Goal: Transaction & Acquisition: Book appointment/travel/reservation

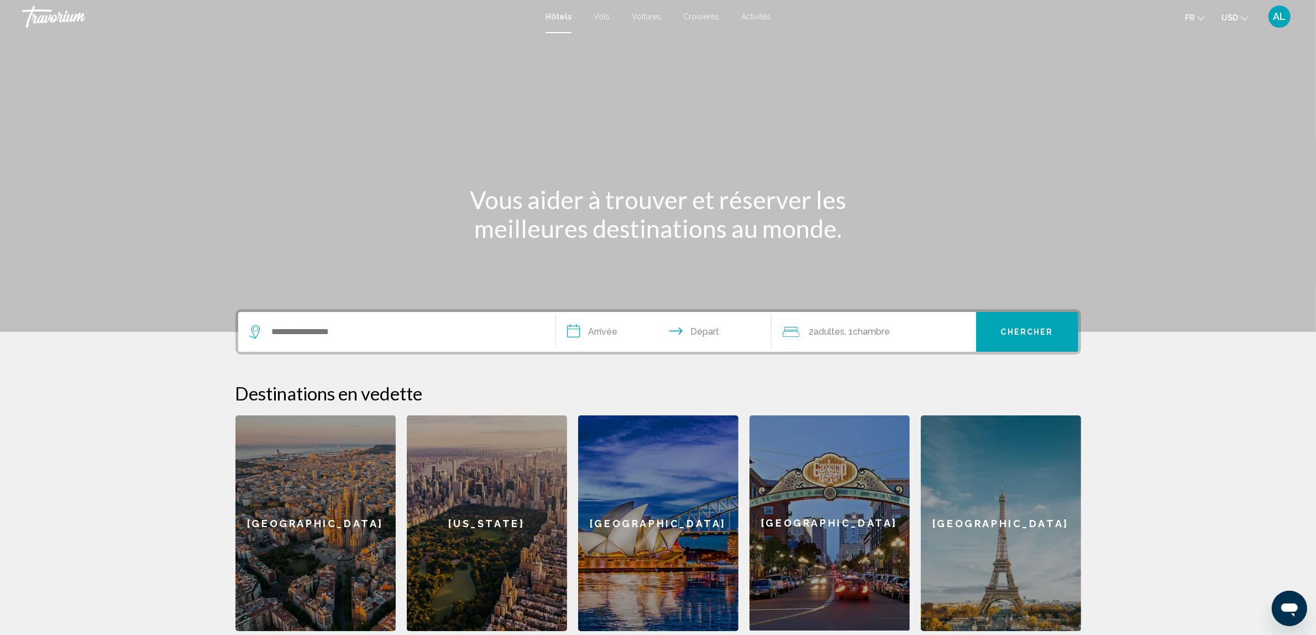
click at [352, 343] on div "Search widget" at bounding box center [396, 332] width 295 height 40
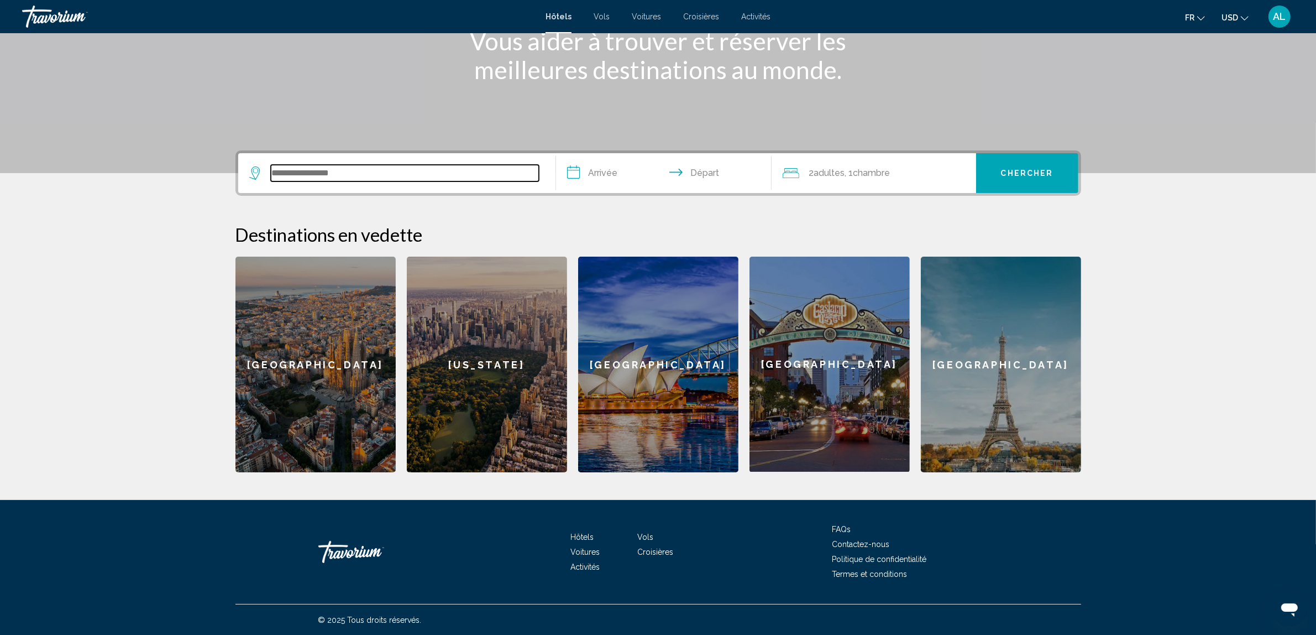
click at [327, 177] on input "Search widget" at bounding box center [405, 173] width 268 height 17
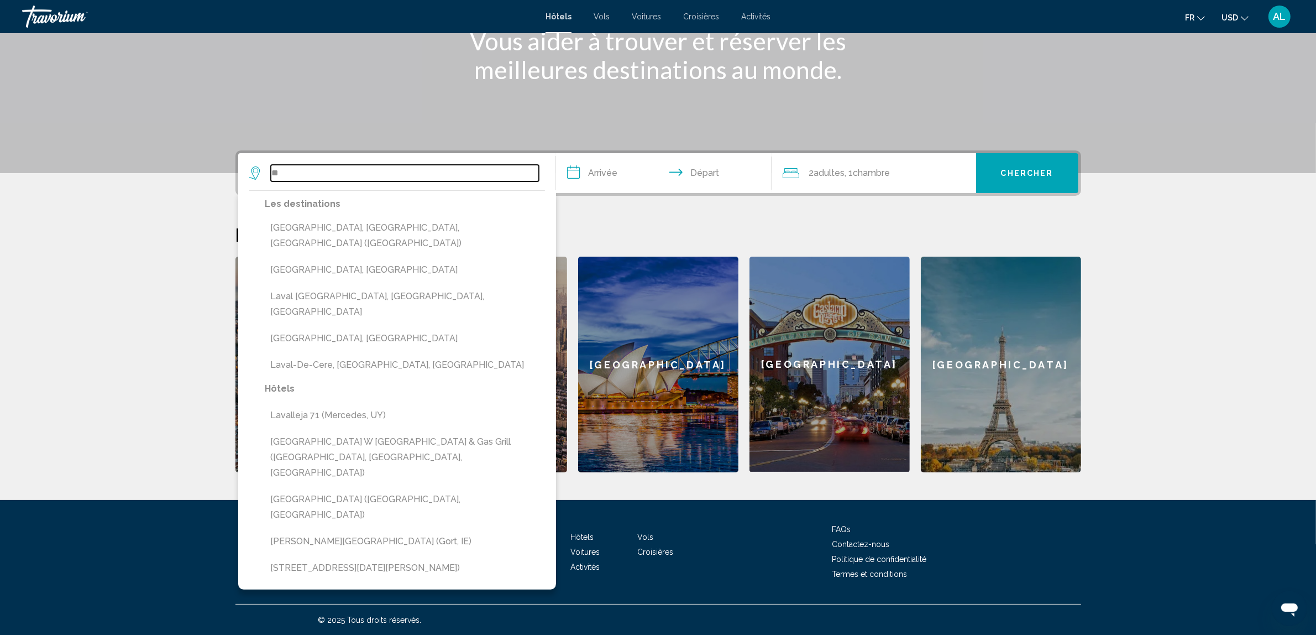
type input "*"
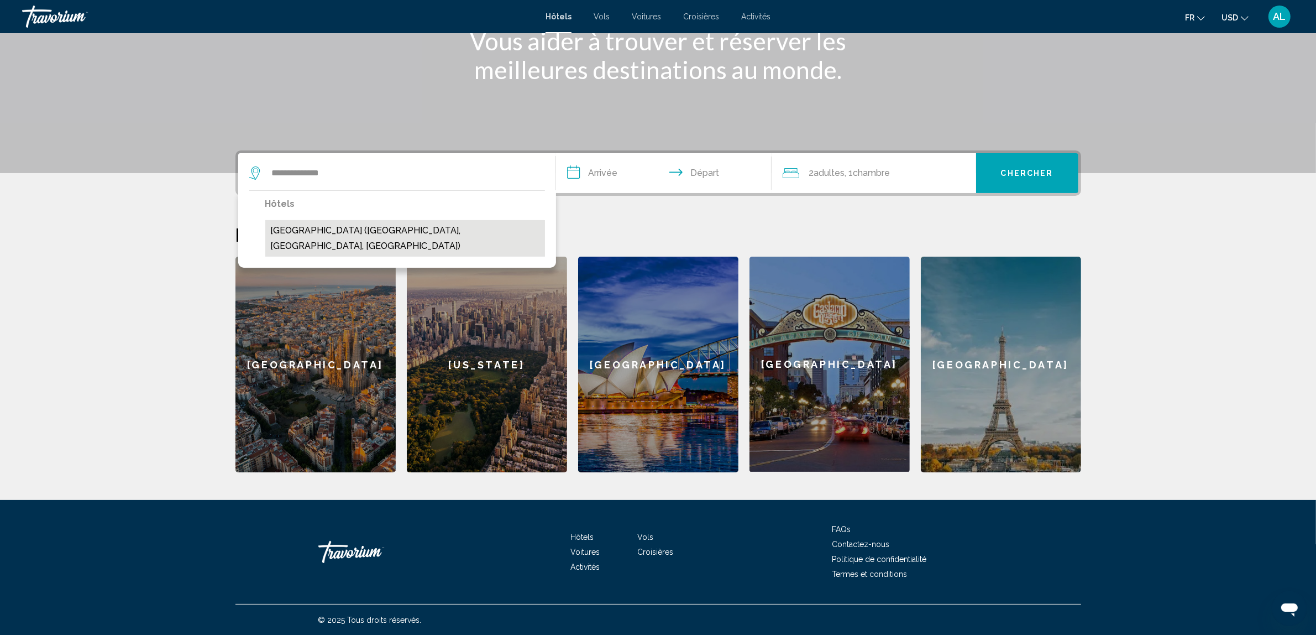
click at [363, 234] on button "[GEOGRAPHIC_DATA] ([GEOGRAPHIC_DATA], [GEOGRAPHIC_DATA], [GEOGRAPHIC_DATA])" at bounding box center [405, 238] width 280 height 36
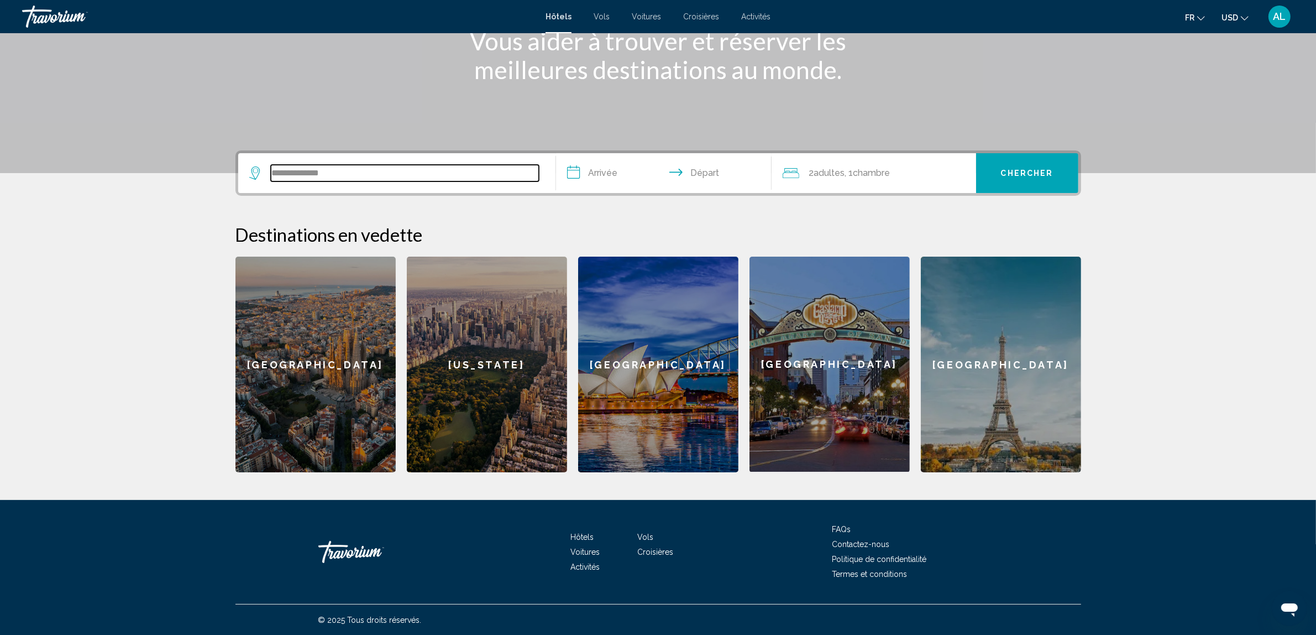
type input "**********"
click at [605, 180] on input "**********" at bounding box center [666, 174] width 220 height 43
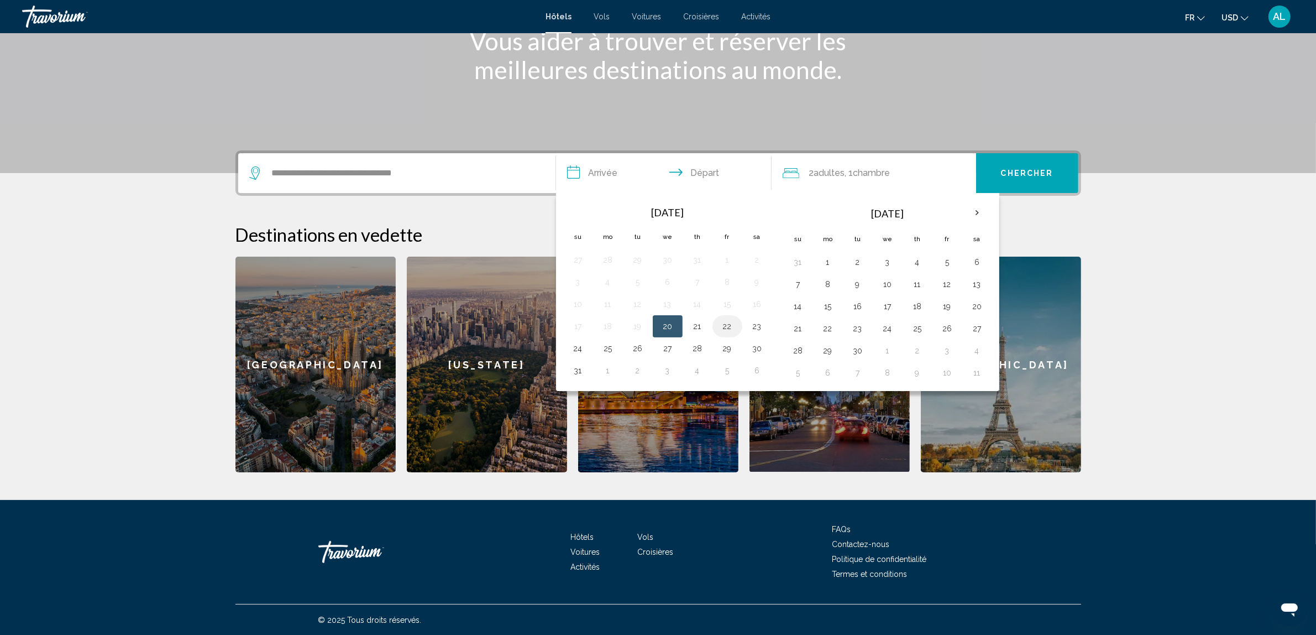
click at [725, 329] on button "22" at bounding box center [728, 325] width 18 height 15
click at [586, 350] on button "24" at bounding box center [578, 347] width 18 height 15
type input "**********"
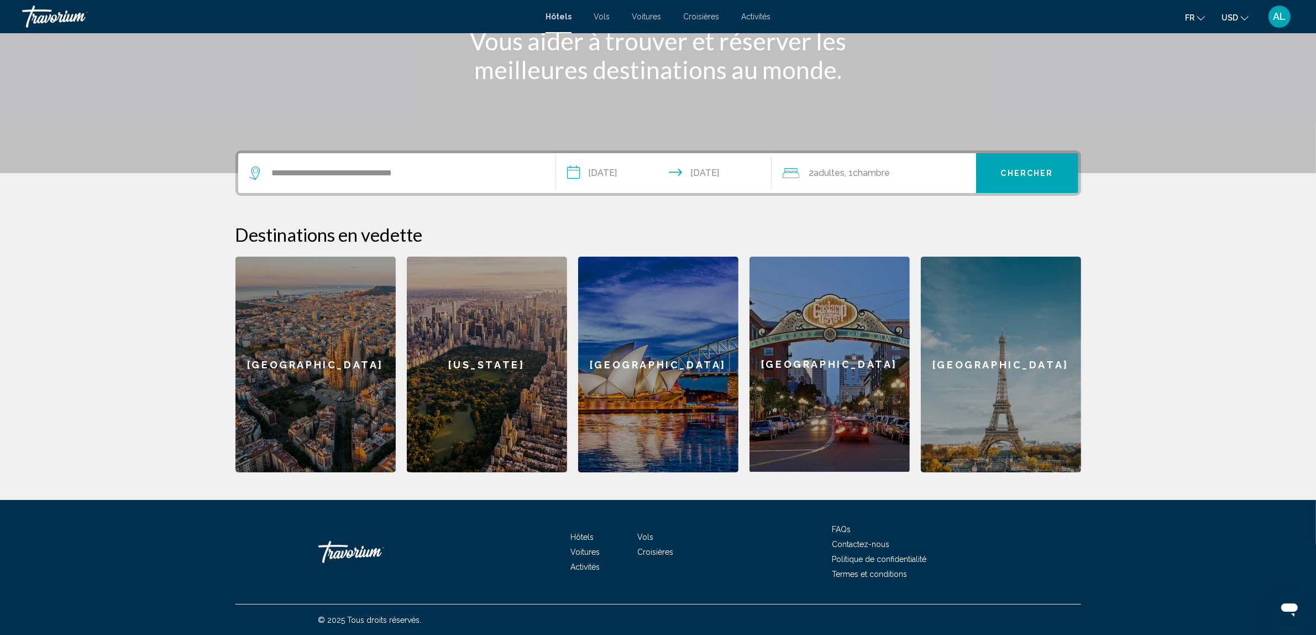
click at [845, 169] on span "Adultes" at bounding box center [829, 172] width 31 height 11
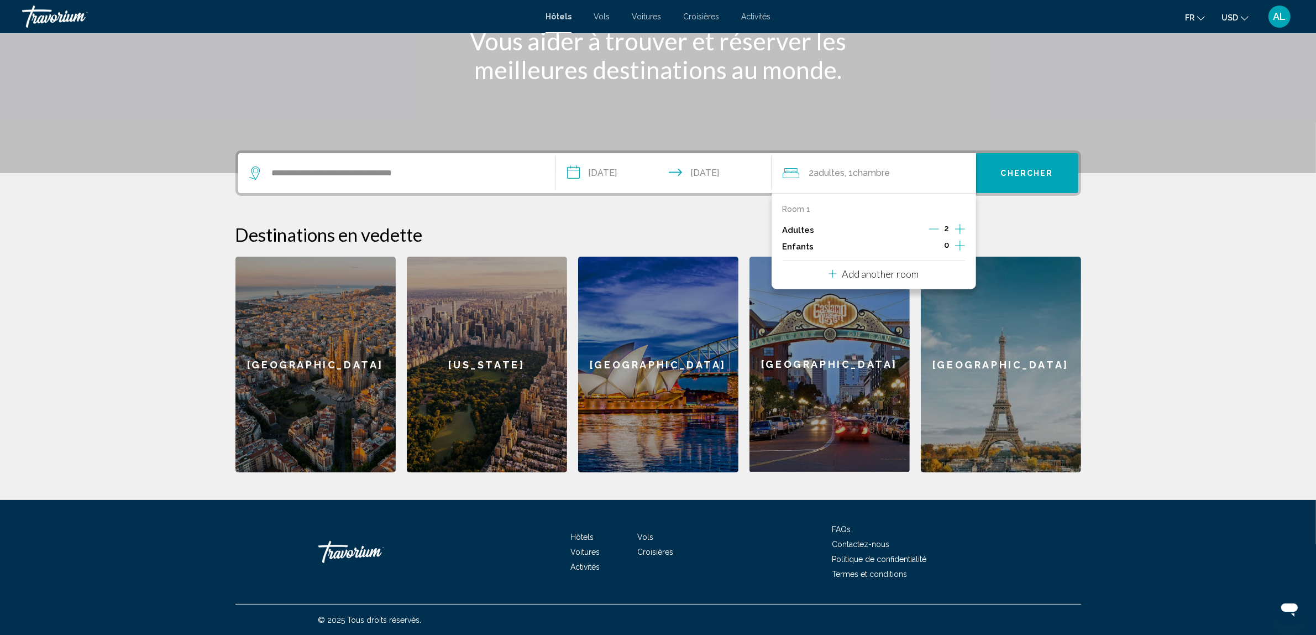
click at [939, 228] on icon "Decrement adults" at bounding box center [934, 229] width 10 height 10
click at [1002, 170] on span "Chercher" at bounding box center [1027, 173] width 53 height 9
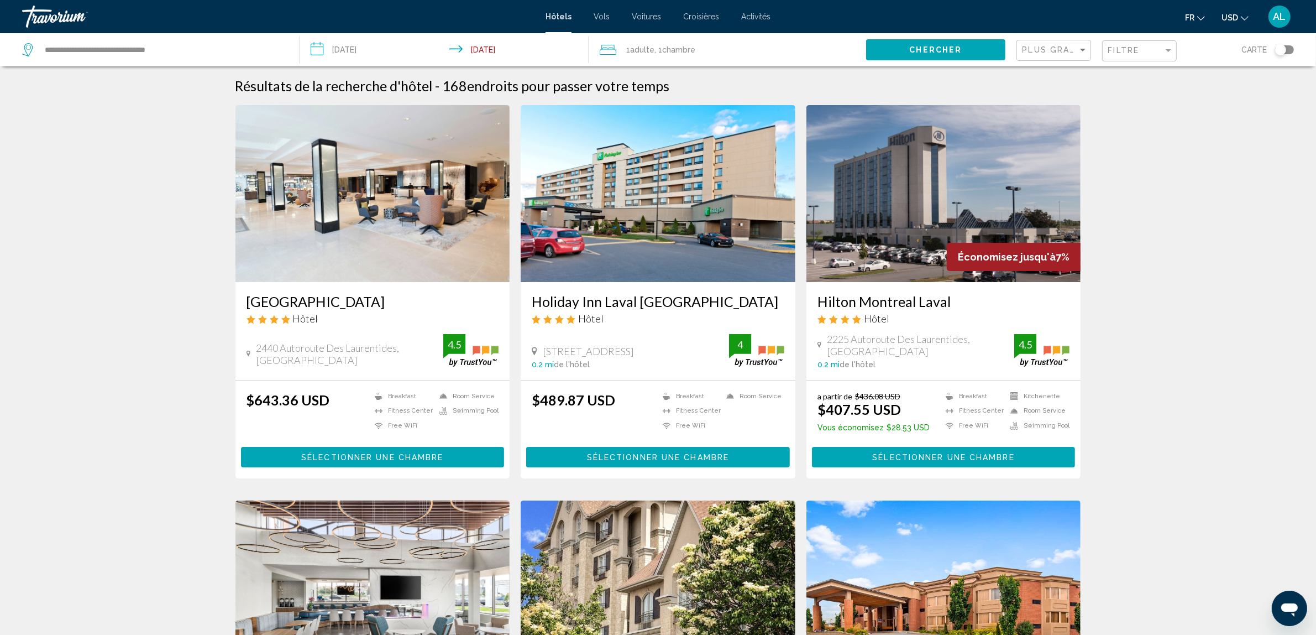
click at [1219, 17] on ul "fr English Español Français Italiano Português русский USD USD ($) MXN (Mex$) C…" at bounding box center [1225, 17] width 80 height 18
click at [1228, 17] on span "USD" at bounding box center [1230, 17] width 17 height 9
click at [1212, 69] on button "CAD (Can$)" at bounding box center [1213, 73] width 56 height 14
click at [354, 449] on button "Sélectionner une chambre" at bounding box center [373, 457] width 264 height 20
